Goal: Task Accomplishment & Management: Complete application form

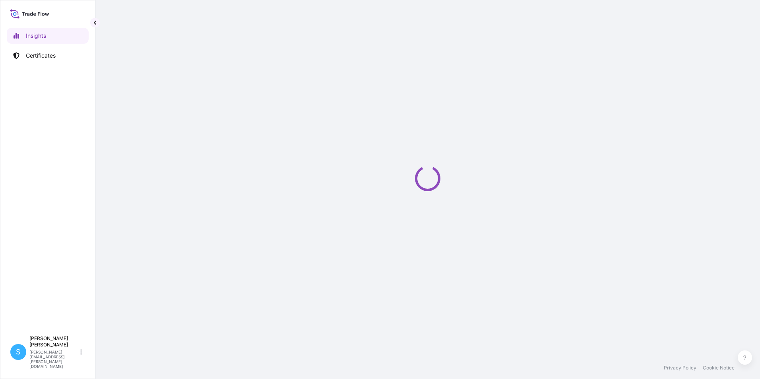
select select "2025"
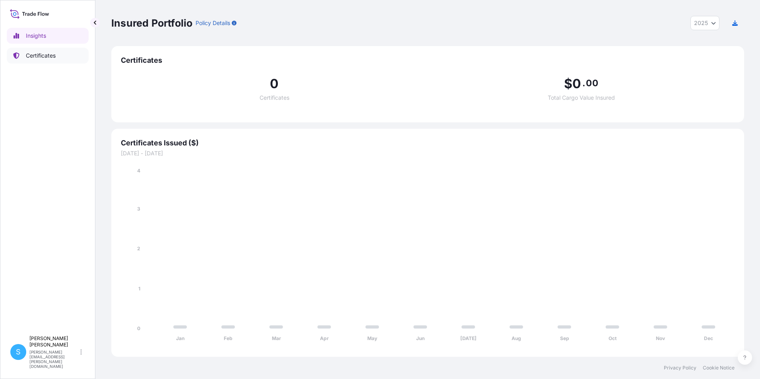
click at [52, 55] on p "Certificates" at bounding box center [41, 56] width 30 height 8
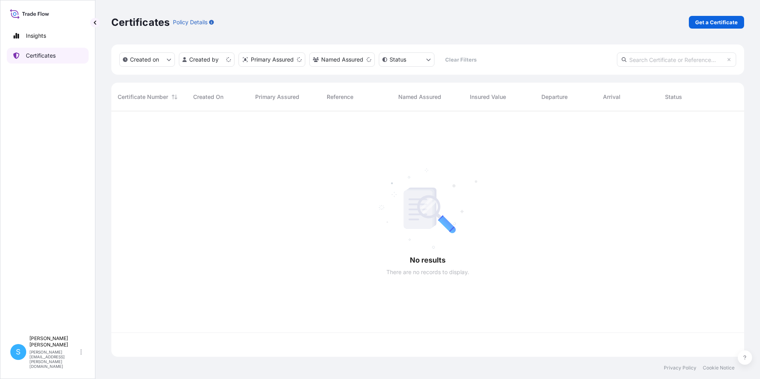
scroll to position [244, 627]
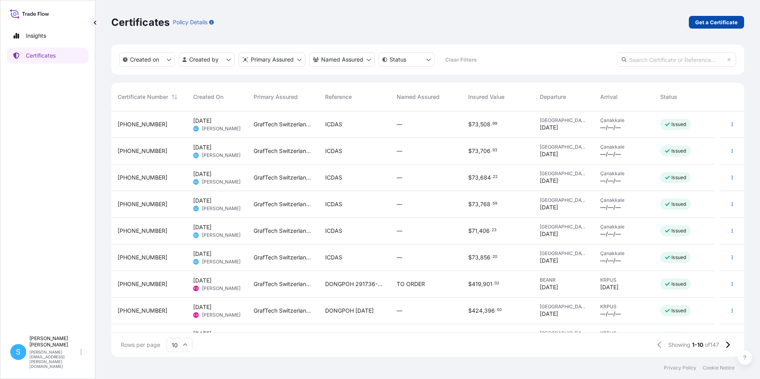
click at [709, 25] on p "Get a Certificate" at bounding box center [716, 22] width 43 height 8
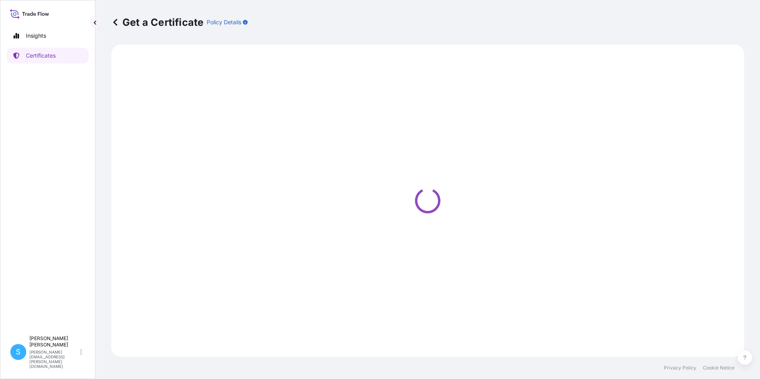
select select "Barge"
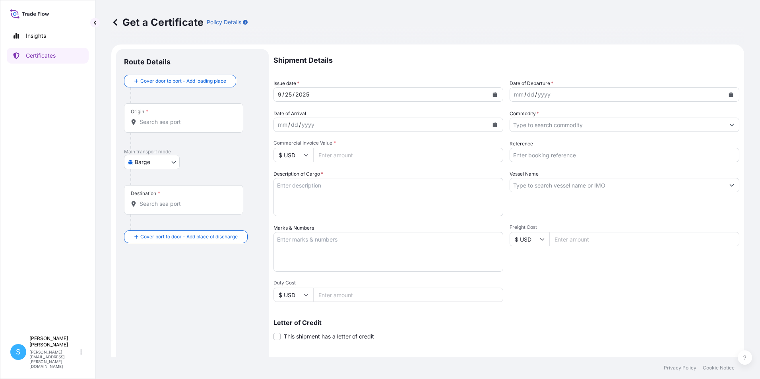
click at [160, 118] on input "Origin *" at bounding box center [186, 122] width 94 height 8
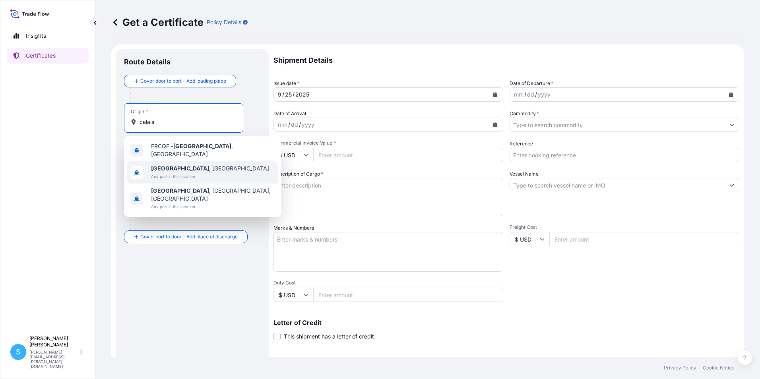
click at [189, 166] on span "[GEOGRAPHIC_DATA] , [GEOGRAPHIC_DATA]" at bounding box center [210, 169] width 118 height 8
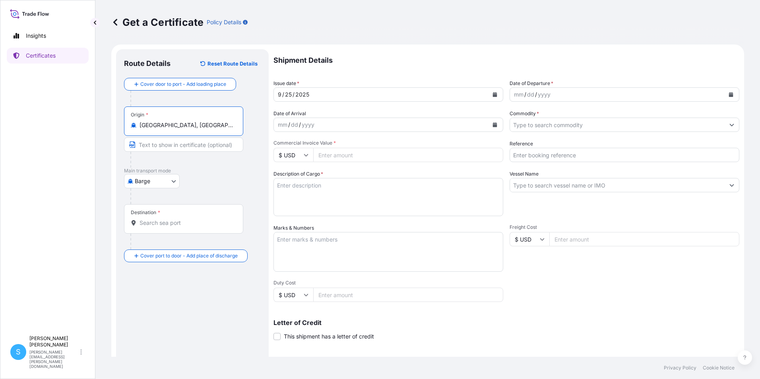
type input "[GEOGRAPHIC_DATA], [GEOGRAPHIC_DATA]"
click at [161, 179] on body "3 options available. Insights Certificates S [PERSON_NAME] [PERSON_NAME][EMAIL_…" at bounding box center [380, 189] width 760 height 379
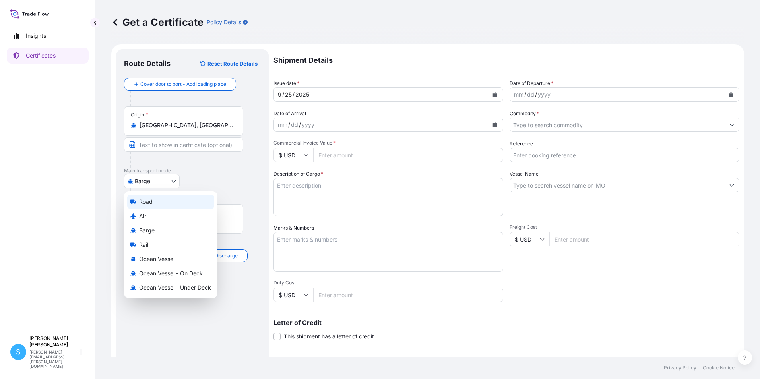
click at [151, 202] on span "Road" at bounding box center [146, 202] width 14 height 8
select select "Road"
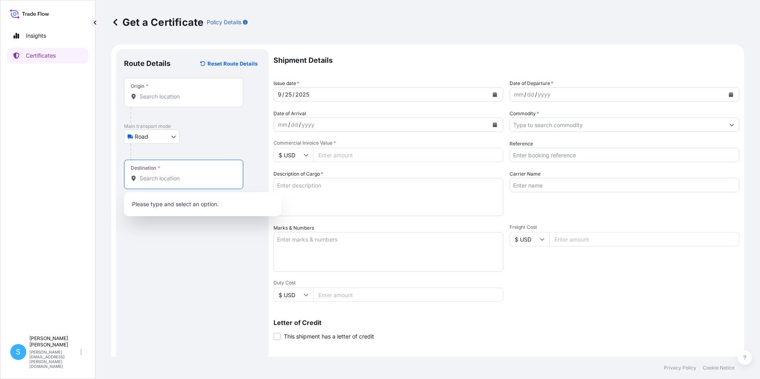
click at [163, 174] on input "Destination *" at bounding box center [186, 178] width 94 height 8
type input "İskenderun, [GEOGRAPHIC_DATA], [GEOGRAPHIC_DATA]"
click at [728, 96] on button "Calendar" at bounding box center [730, 94] width 13 height 13
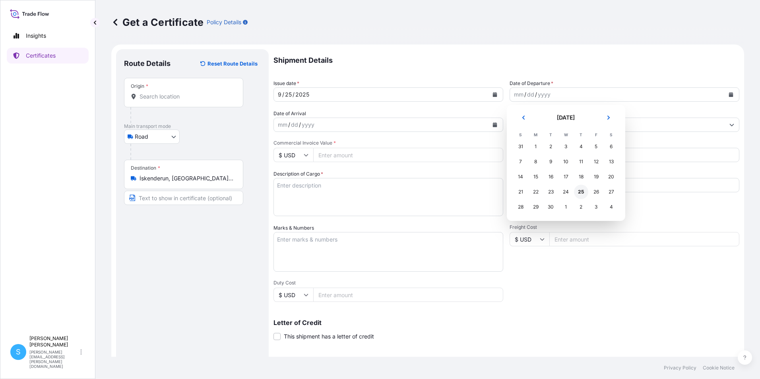
click at [581, 192] on div "25" at bounding box center [581, 192] width 14 height 14
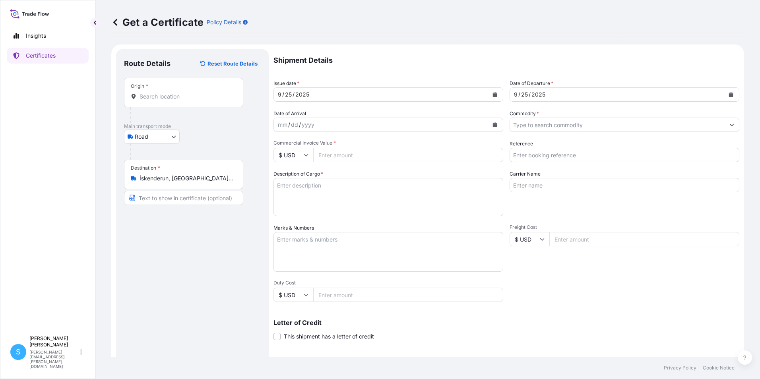
click at [341, 157] on input "Commercial Invoice Value *" at bounding box center [408, 155] width 190 height 14
type input "62089.50"
click at [298, 186] on textarea "Description of Cargo *" at bounding box center [388, 197] width 230 height 38
type textarea "g"
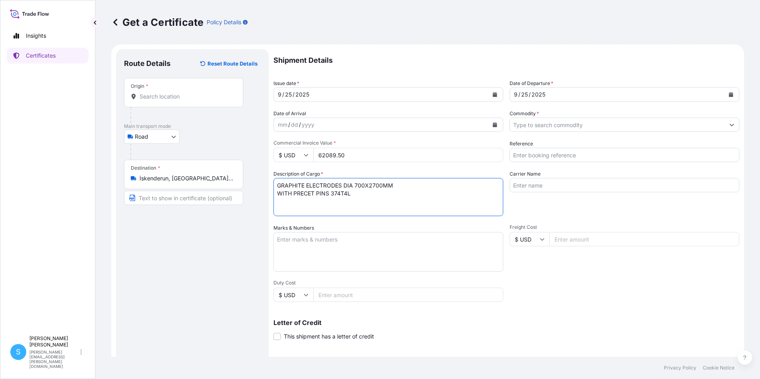
type textarea "GRAPHITE ELECTRODES DIA 700X2700MM WITH PRECET PINS 374T4L"
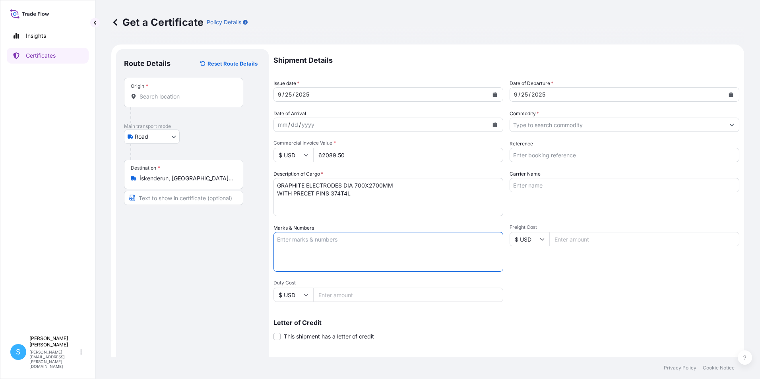
click at [311, 240] on textarea "Marks & Numbers" at bounding box center [388, 252] width 230 height 40
type textarea "COMMERCIAL INVOICE NO. 2516947 RI"
click at [729, 127] on icon "Show suggestions" at bounding box center [731, 124] width 5 height 5
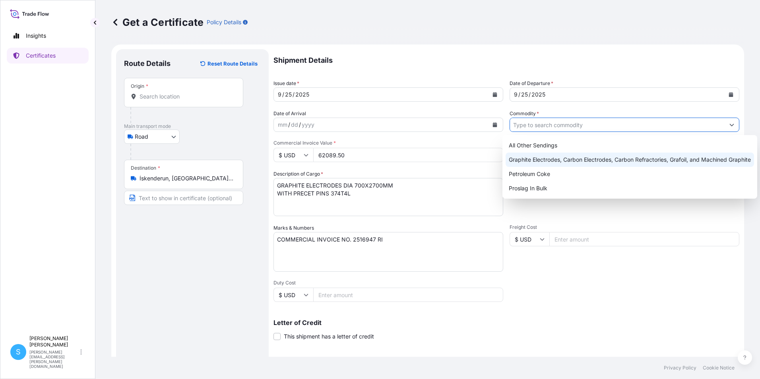
click at [603, 163] on div "Graphite Electrodes, Carbon Electrodes, Carbon Refractories, Grafoil, and Machi…" at bounding box center [629, 160] width 248 height 14
type input "Graphite Electrodes, Carbon Electrodes, Carbon Refractories, Grafoil, and Machi…"
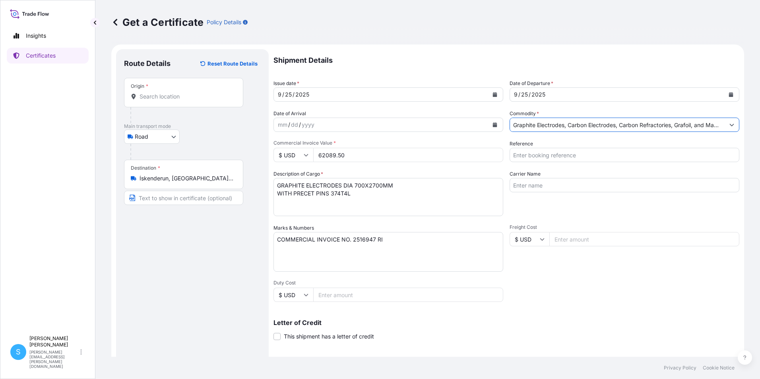
click at [546, 155] on input "Reference" at bounding box center [624, 155] width 230 height 14
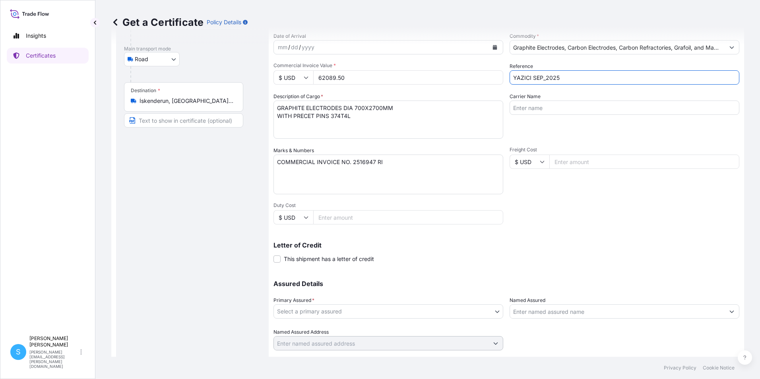
scroll to position [98, 0]
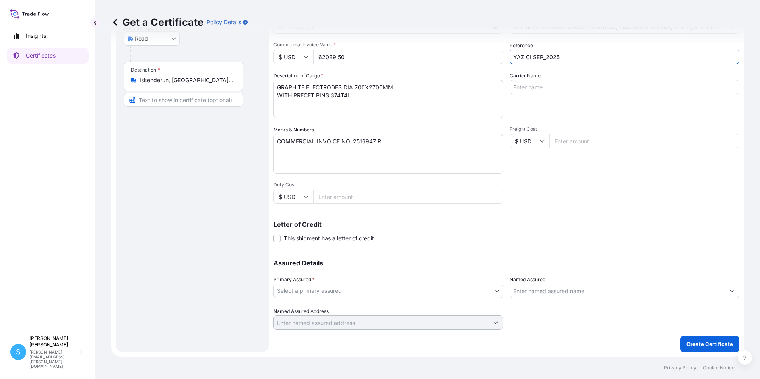
type input "YAZICI SEP_2025"
click at [335, 292] on body "Insights Certificates S [PERSON_NAME] [PERSON_NAME][EMAIL_ADDRESS][PERSON_NAME]…" at bounding box center [380, 189] width 760 height 379
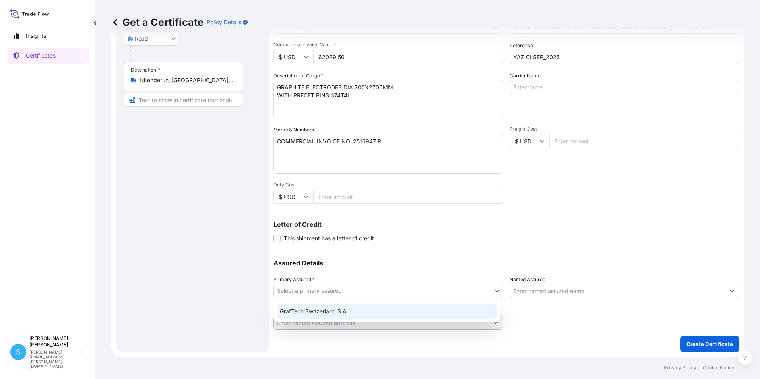
click at [328, 313] on div "GrafTech Switzerland S.A." at bounding box center [387, 311] width 221 height 14
select select "31801"
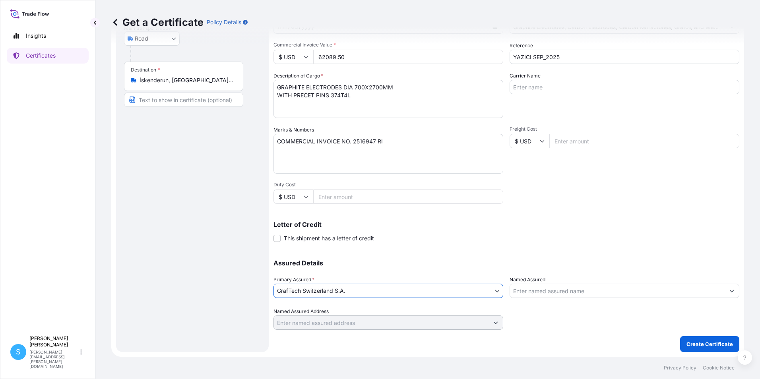
click at [562, 328] on div at bounding box center [624, 319] width 230 height 22
click at [686, 346] on p "Create Certificate" at bounding box center [709, 344] width 46 height 8
click at [704, 350] on button "Create Certificate" at bounding box center [709, 344] width 59 height 16
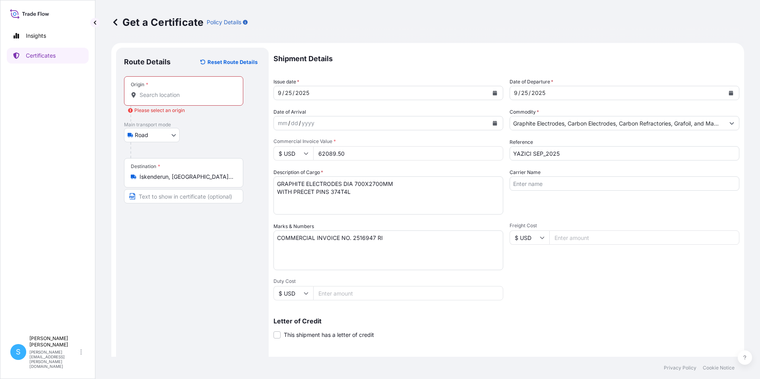
scroll to position [0, 0]
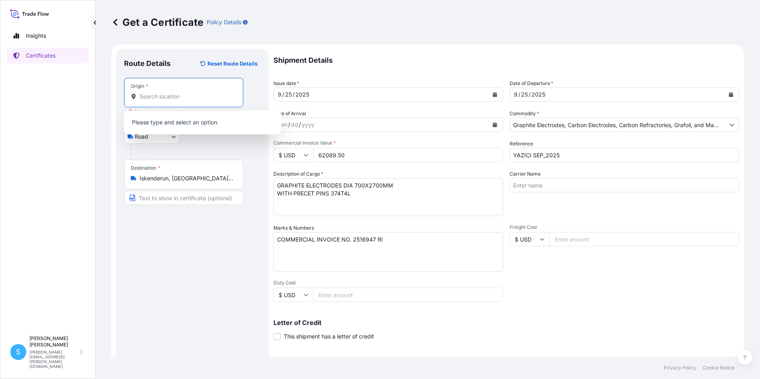
click at [173, 96] on input "Origin * Please select an origin" at bounding box center [186, 97] width 94 height 8
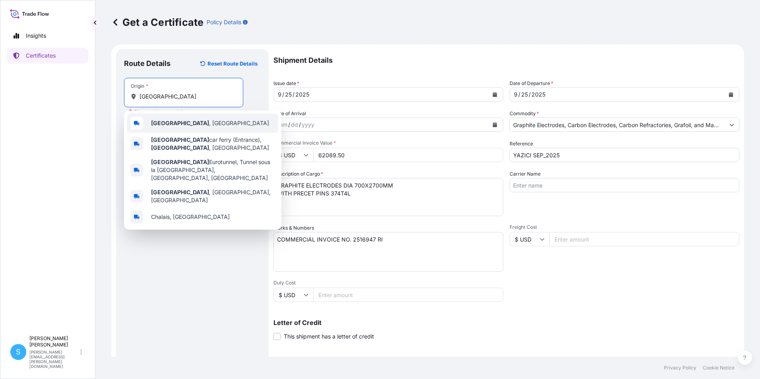
click at [178, 126] on span "[GEOGRAPHIC_DATA] , [GEOGRAPHIC_DATA]" at bounding box center [210, 123] width 118 height 8
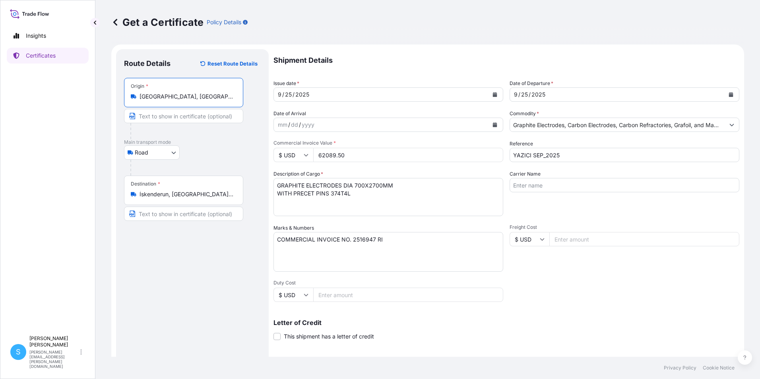
scroll to position [98, 0]
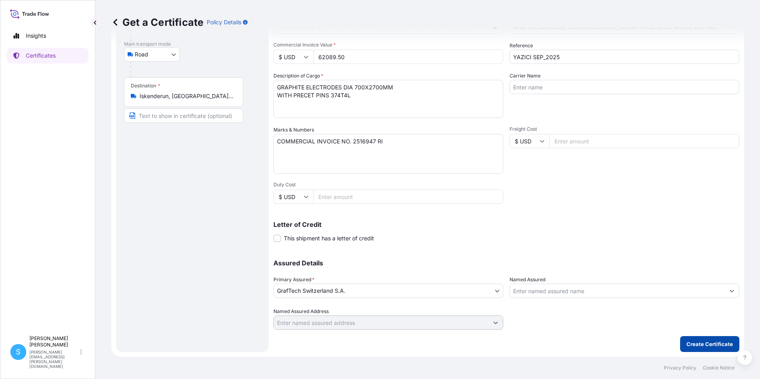
type input "[GEOGRAPHIC_DATA], [GEOGRAPHIC_DATA]"
click at [692, 341] on p "Create Certificate" at bounding box center [709, 344] width 46 height 8
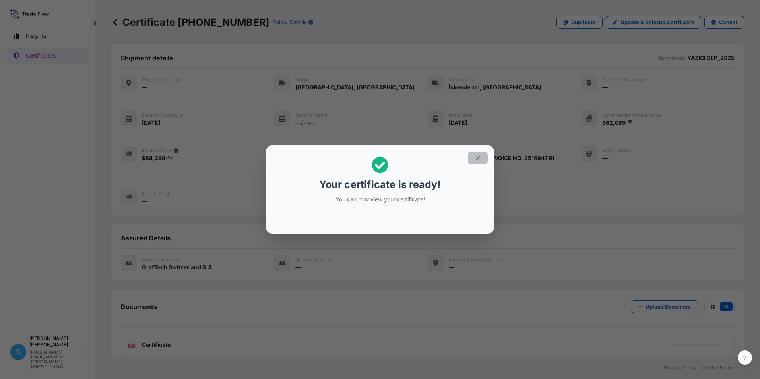
click at [482, 161] on button "button" at bounding box center [478, 158] width 20 height 13
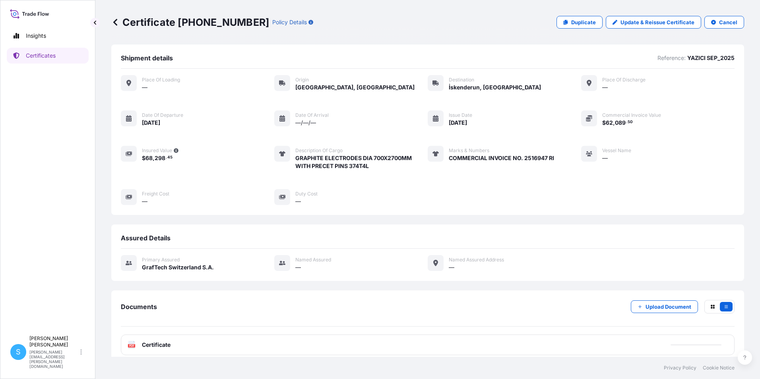
click at [176, 349] on div "PDF Certificate" at bounding box center [428, 345] width 614 height 21
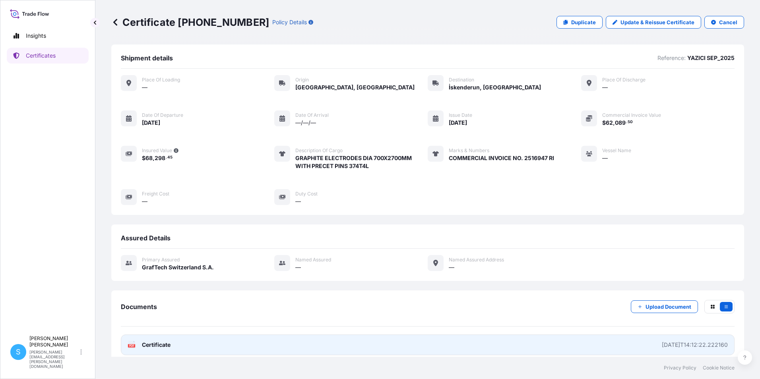
click at [642, 350] on link "PDF Certificate [DATE]T14:12:22.222160" at bounding box center [428, 345] width 614 height 21
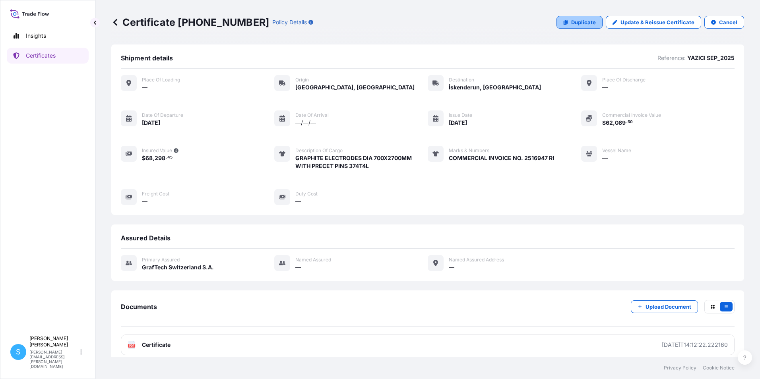
click at [567, 20] on link "Duplicate" at bounding box center [579, 22] width 46 height 13
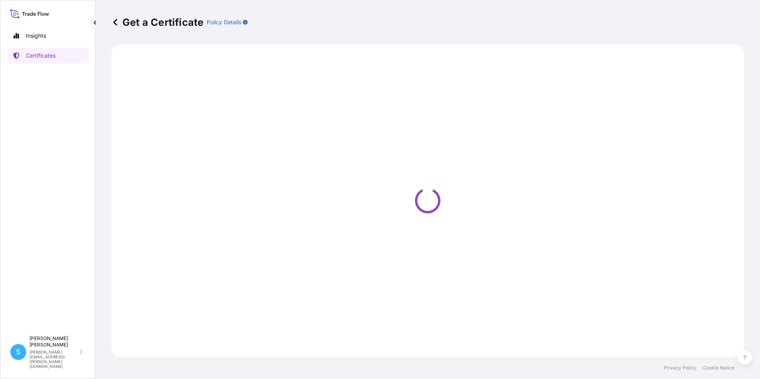
select select "Road"
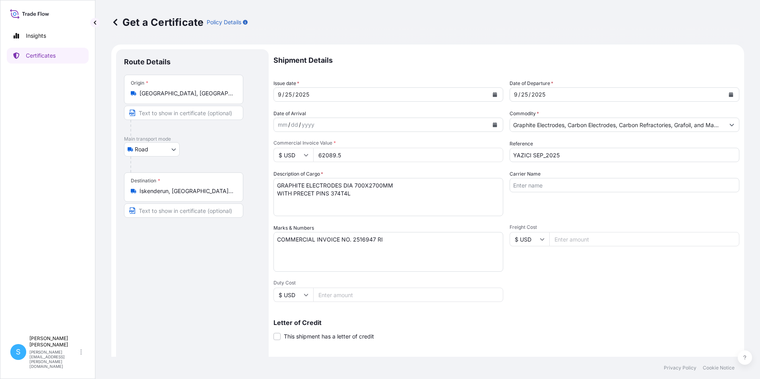
select select "31801"
drag, startPoint x: 360, startPoint y: 158, endPoint x: 300, endPoint y: 156, distance: 60.4
click at [300, 156] on div "$ USD 62089.5" at bounding box center [388, 155] width 230 height 14
type input "62600.95"
click at [372, 238] on textarea "COMMERCIAL INVOICE NO. 2516947 RI" at bounding box center [388, 252] width 230 height 40
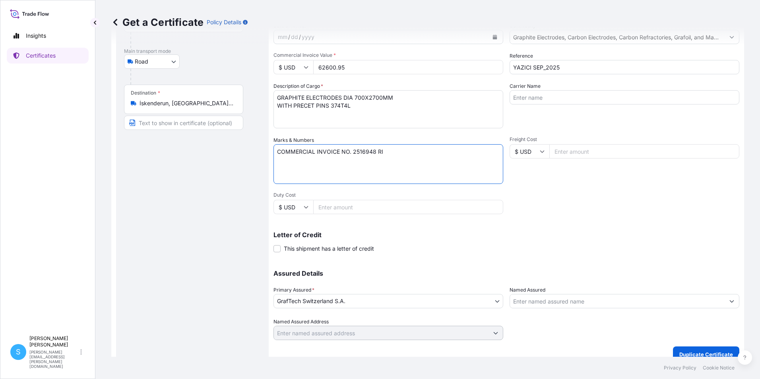
scroll to position [98, 0]
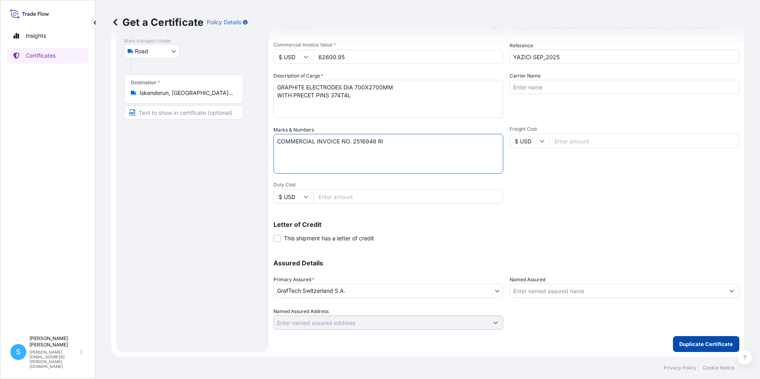
type textarea "COMMERCIAL INVOICE NO. 2516948 RI"
click at [679, 346] on p "Duplicate Certificate" at bounding box center [706, 344] width 54 height 8
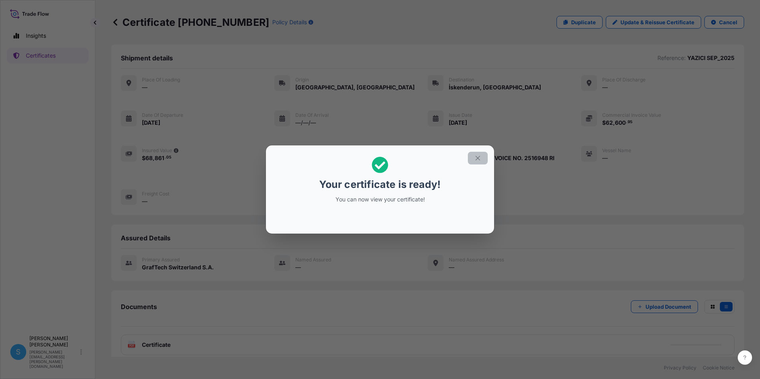
click at [480, 161] on icon "button" at bounding box center [477, 158] width 7 height 7
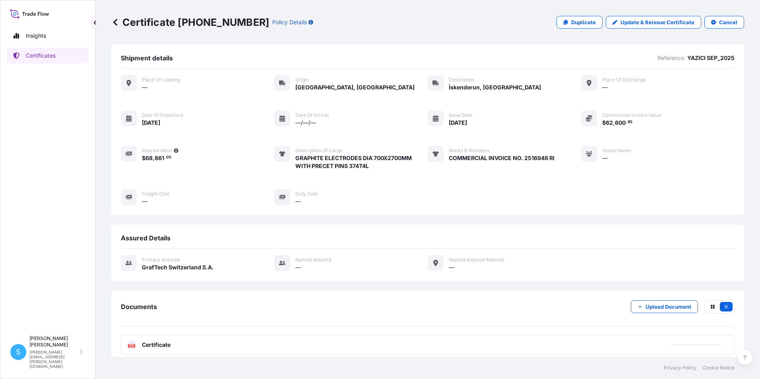
click at [163, 346] on span "Certificate" at bounding box center [156, 345] width 29 height 8
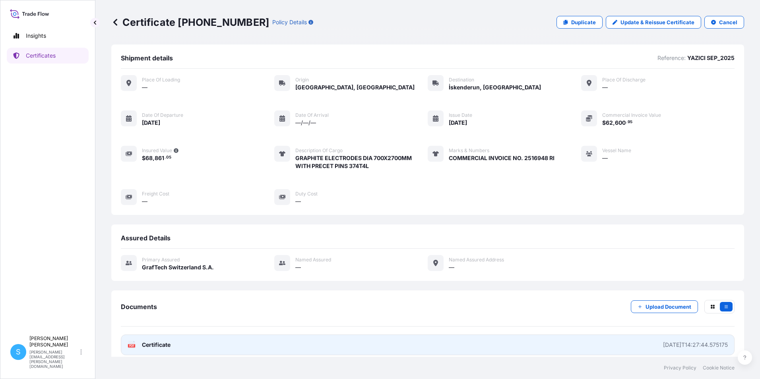
click at [136, 349] on link "PDF Certificate [DATE]T14:27:44.575175" at bounding box center [428, 345] width 614 height 21
